Goal: Communication & Community: Connect with others

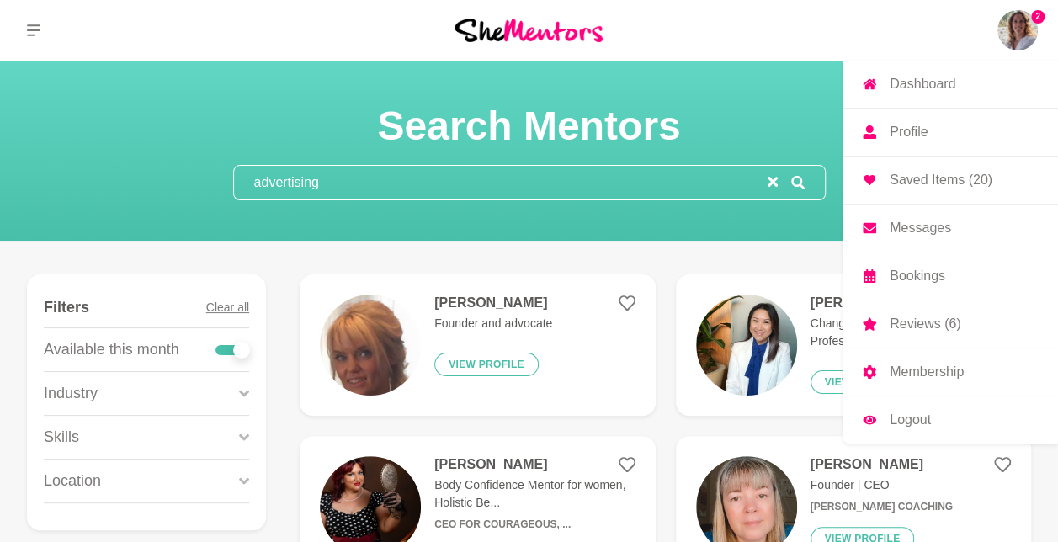
click at [1009, 42] on img at bounding box center [1018, 30] width 40 height 40
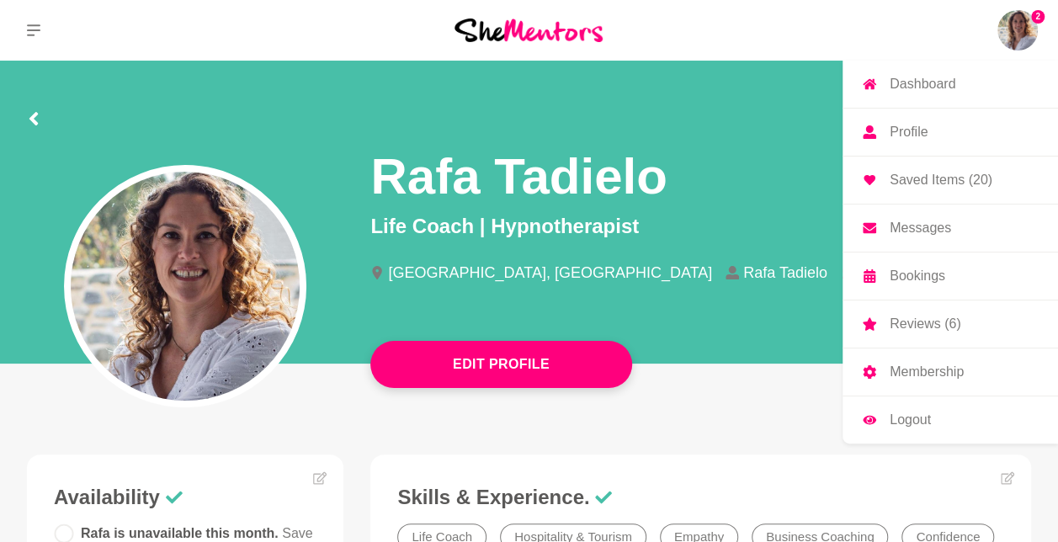
click at [929, 221] on p "Messages" at bounding box center [920, 227] width 61 height 13
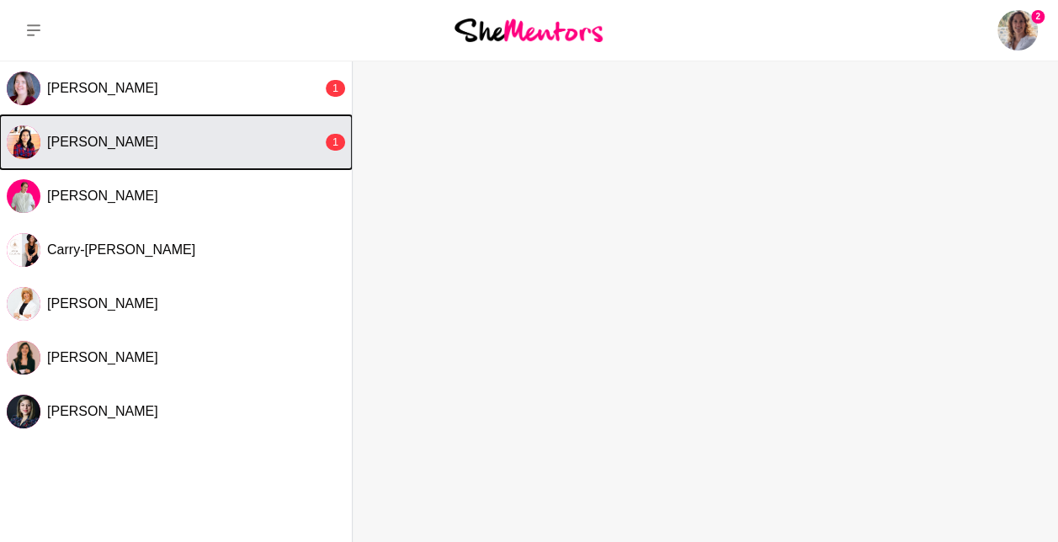
click at [147, 145] on div "[PERSON_NAME]" at bounding box center [184, 142] width 275 height 17
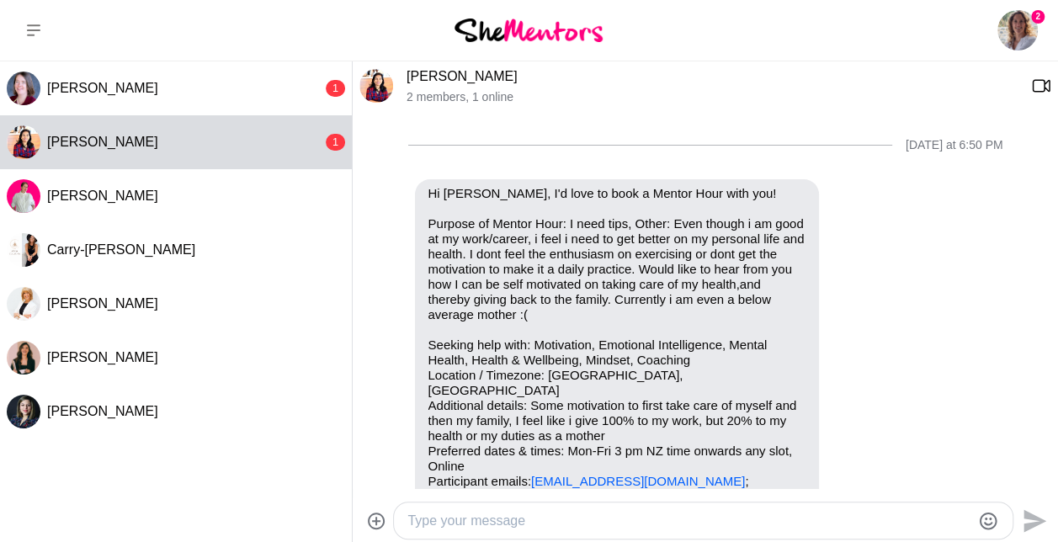
scroll to position [568, 0]
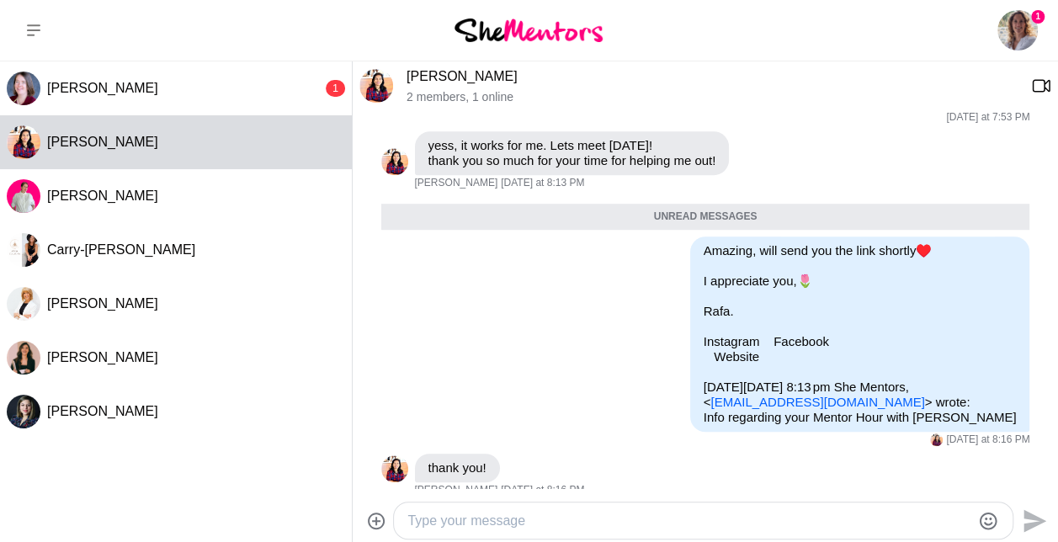
click at [452, 520] on textarea "Type your message" at bounding box center [688, 521] width 563 height 20
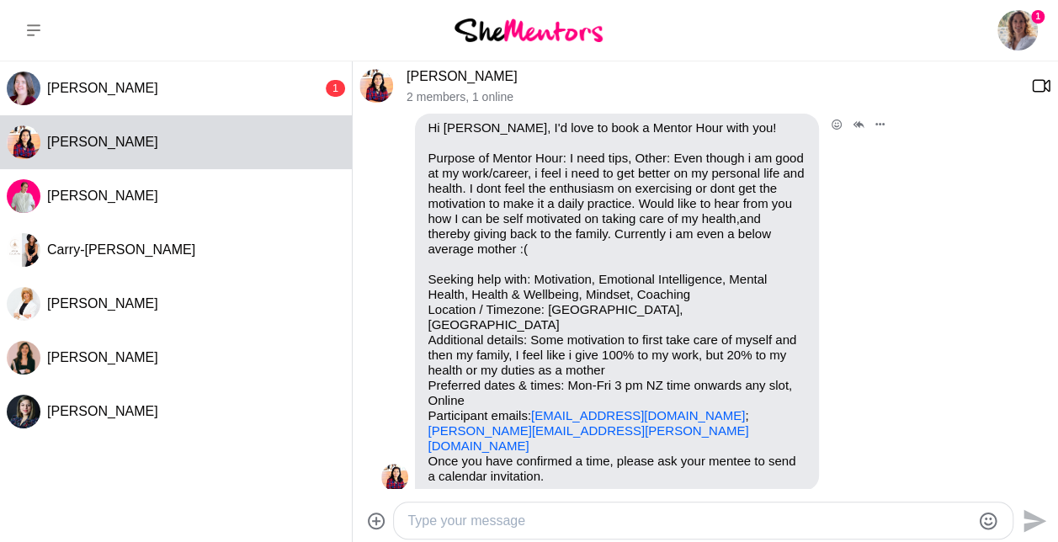
scroll to position [67, 0]
click at [593, 417] on p "Purpose of Mentor Hour: I need tips, Other: Even though i am good at my work/ca…" at bounding box center [616, 300] width 377 height 303
drag, startPoint x: 590, startPoint y: 412, endPoint x: 428, endPoint y: 414, distance: 161.6
click at [428, 414] on p "Purpose of Mentor Hour: I need tips, Other: Even though i am good at my work/ca…" at bounding box center [616, 300] width 377 height 303
copy link "[PERSON_NAME][EMAIL_ADDRESS][PERSON_NAME][DOMAIN_NAME]"
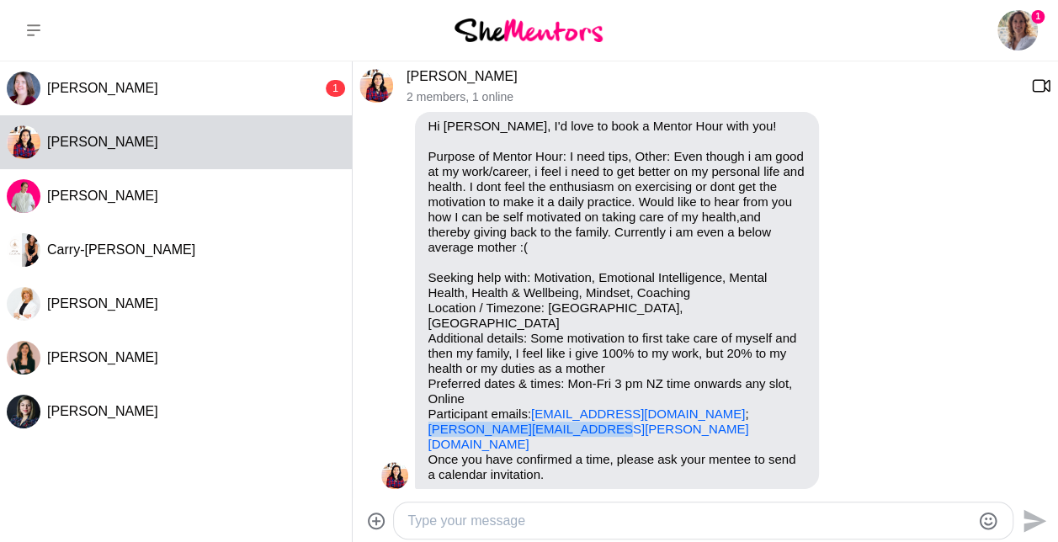
click at [424, 76] on link "[PERSON_NAME]" at bounding box center [462, 76] width 111 height 14
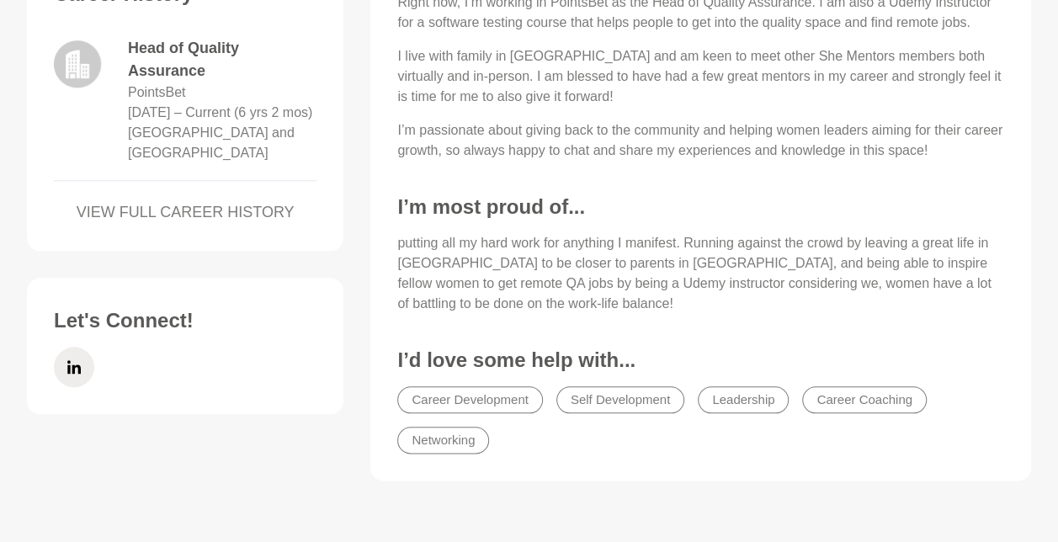
scroll to position [743, 0]
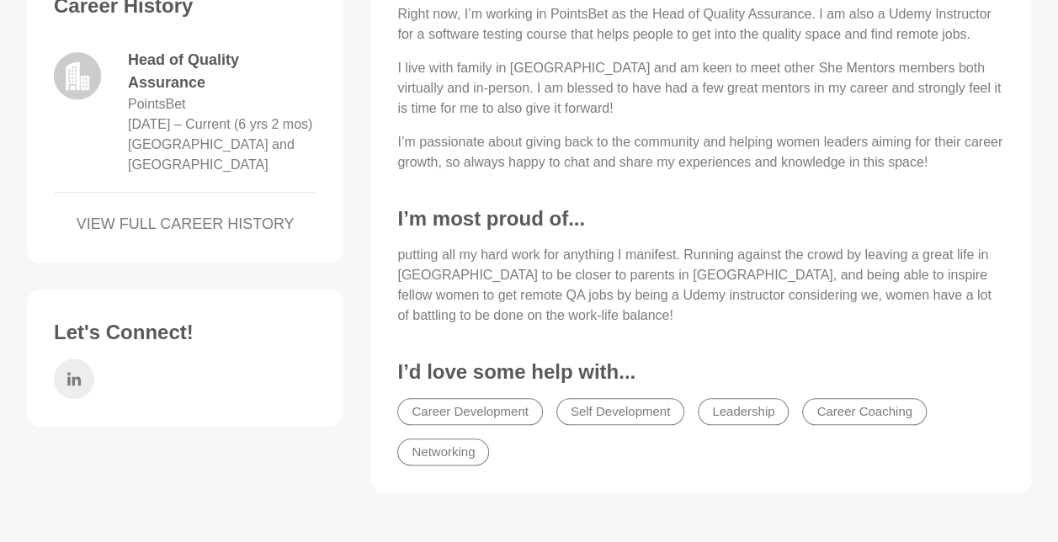
click at [79, 369] on icon at bounding box center [73, 379] width 13 height 40
